Goal: Information Seeking & Learning: Find specific fact

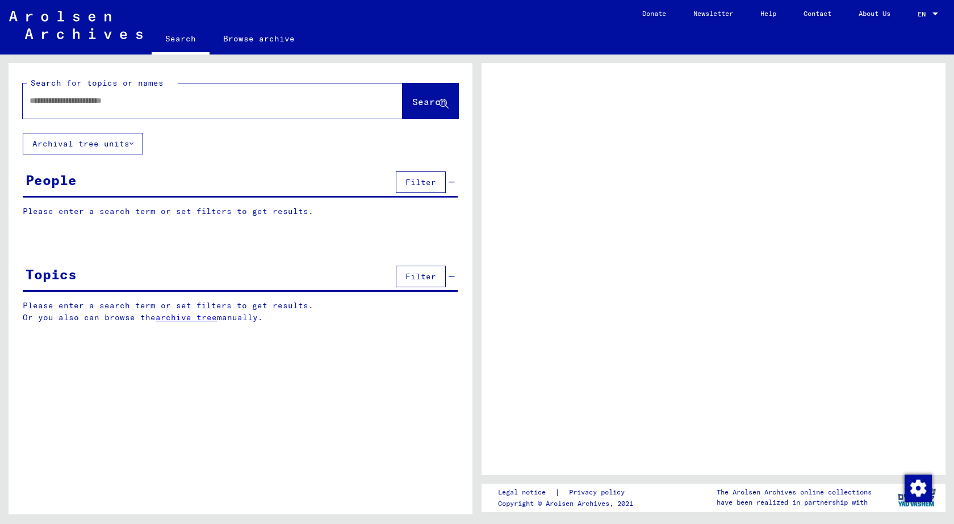
click at [66, 96] on input "text" at bounding box center [203, 101] width 346 height 12
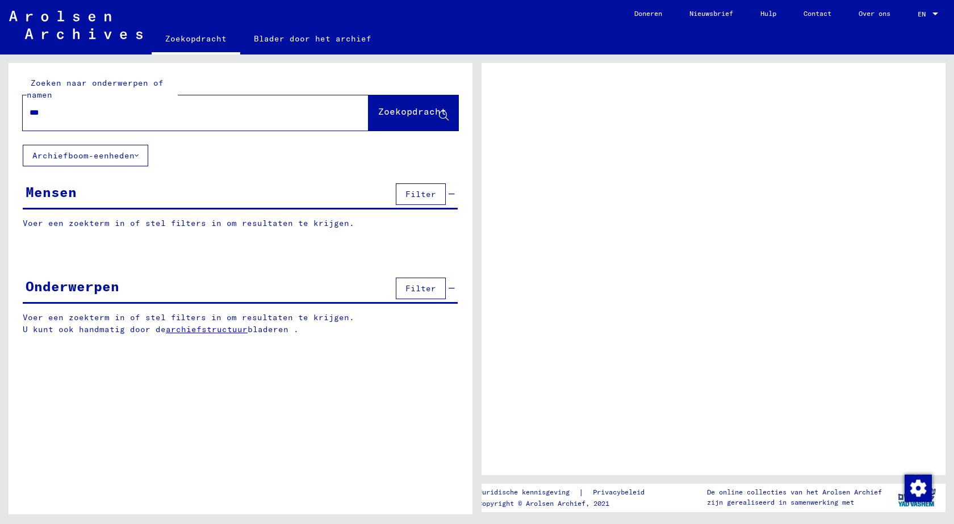
type input "***"
click at [400, 111] on font "Zoekopdracht" at bounding box center [412, 111] width 68 height 11
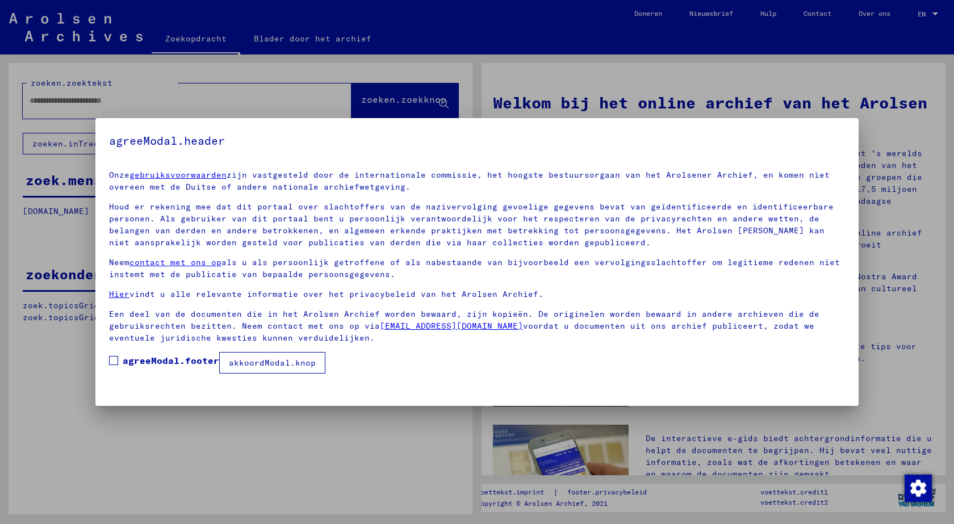
click at [109, 359] on span at bounding box center [113, 360] width 9 height 9
click at [285, 365] on font "akkoordModal.knop" at bounding box center [272, 363] width 87 height 10
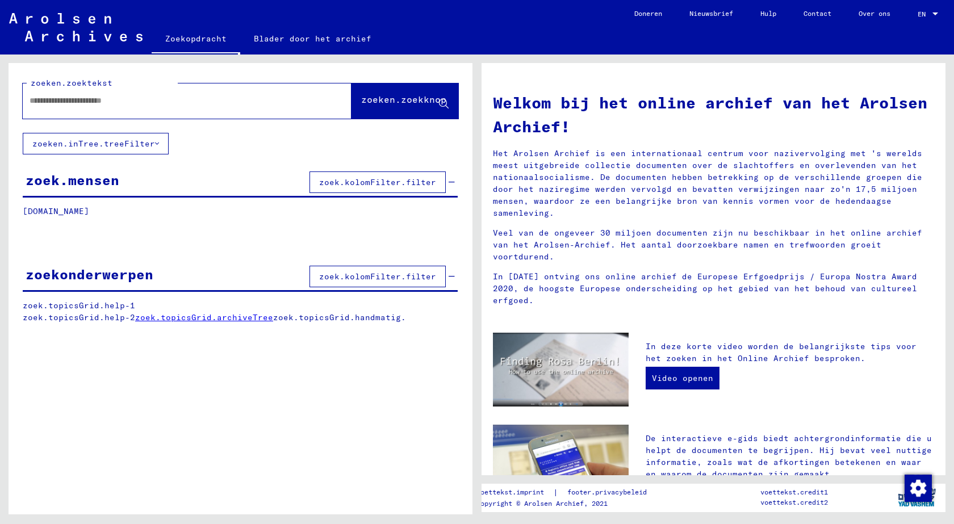
click at [48, 99] on input "text" at bounding box center [174, 101] width 288 height 12
type input "***"
click at [391, 97] on font "zoeken.zoekknop" at bounding box center [403, 99] width 85 height 11
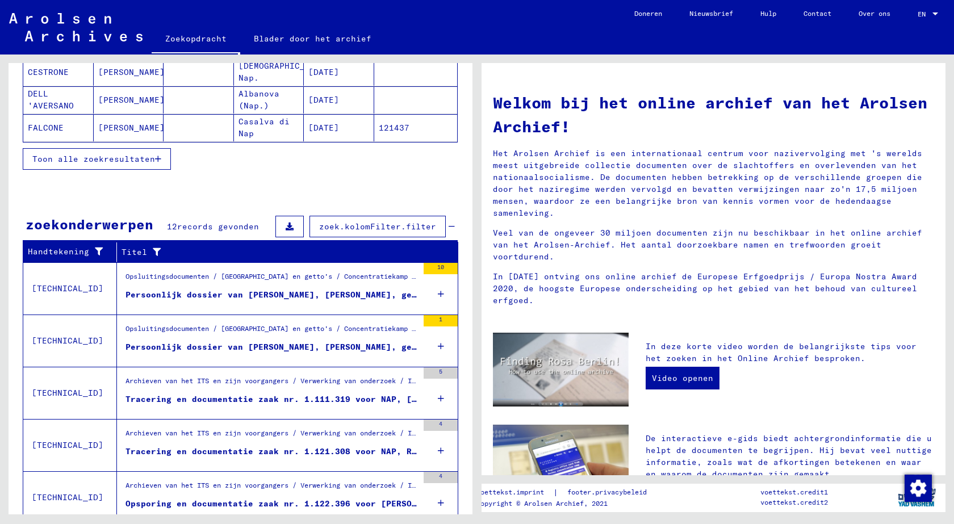
scroll to position [270, 0]
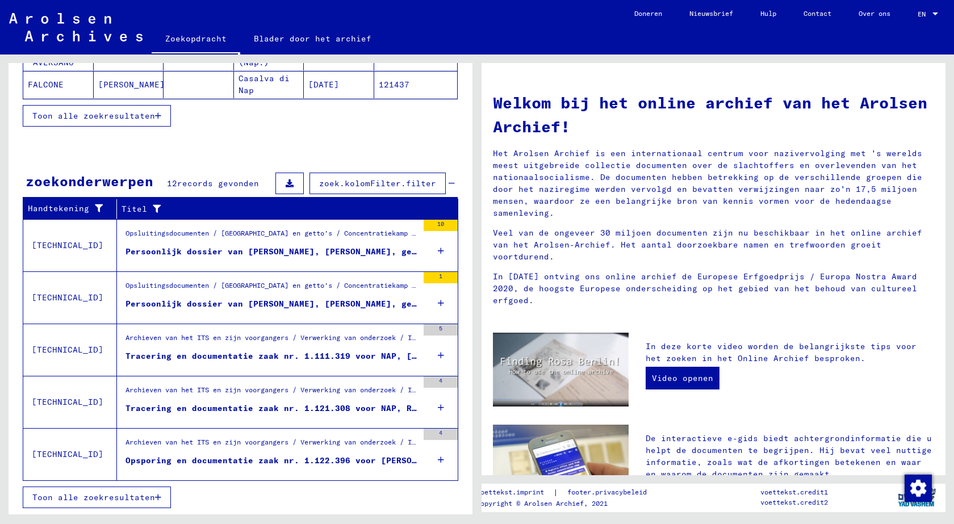
click at [277, 353] on font "Tracering en documentatie zaak nr. 1.111.319 voor NAP, [GEOGRAPHIC_DATA] gebore…" at bounding box center [379, 356] width 506 height 10
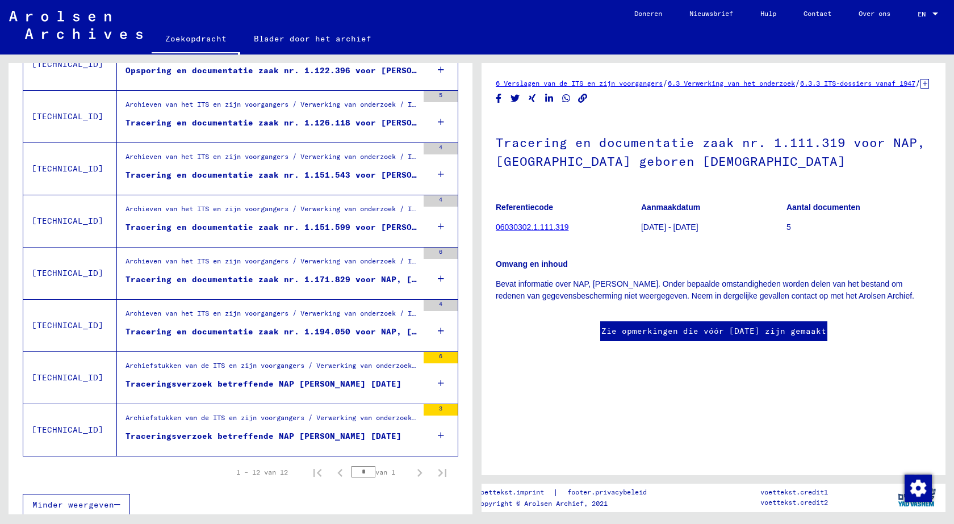
scroll to position [463, 0]
